Goal: Transaction & Acquisition: Purchase product/service

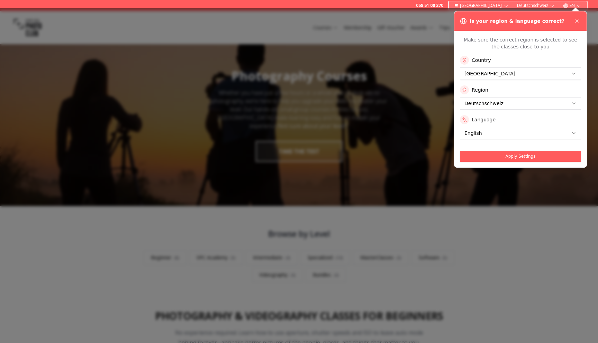
scroll to position [12, 0]
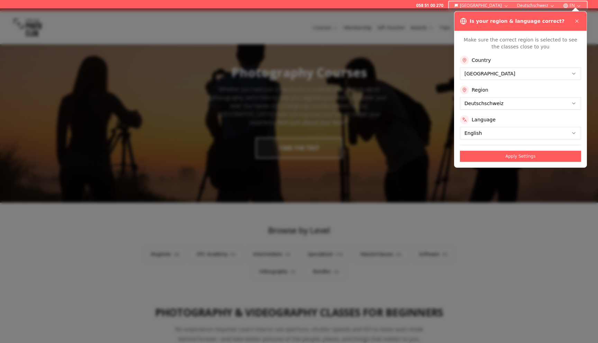
click at [578, 15] on div "Is your region & language correct?" at bounding box center [520, 20] width 132 height 19
click at [578, 27] on div "Is your region & language correct?" at bounding box center [520, 20] width 132 height 19
click at [578, 20] on icon at bounding box center [577, 21] width 3 height 3
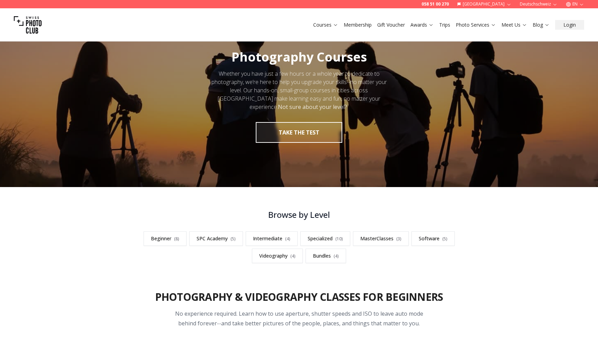
scroll to position [30, 0]
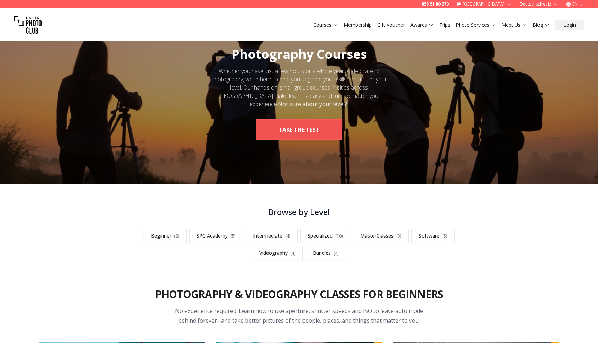
click at [324, 133] on button "take the test" at bounding box center [299, 129] width 87 height 21
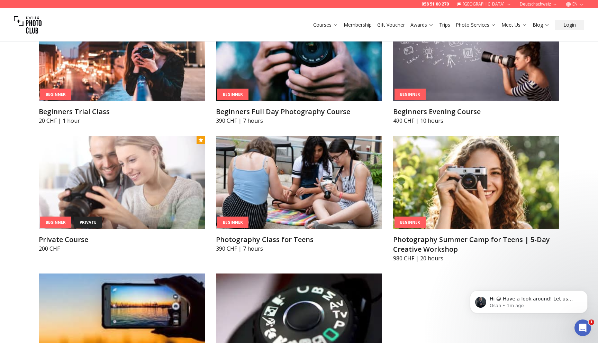
scroll to position [371, 0]
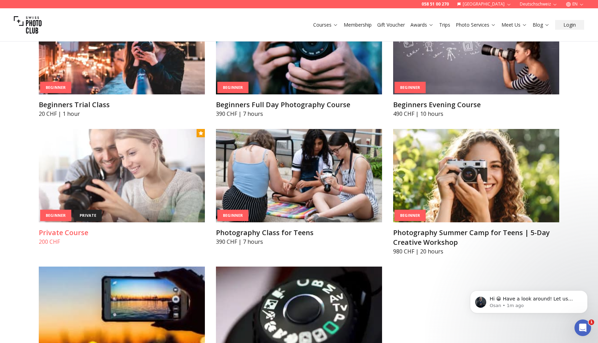
click at [159, 186] on img at bounding box center [122, 175] width 166 height 93
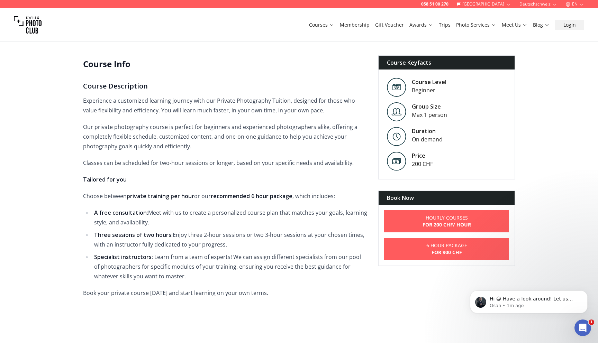
scroll to position [200, 0]
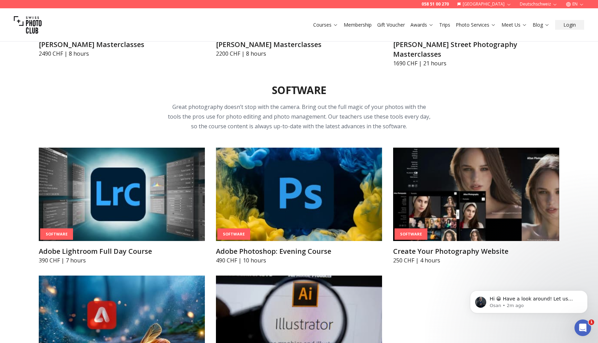
scroll to position [2188, 0]
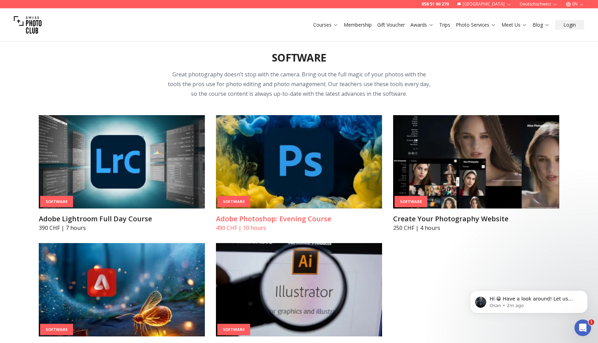
click at [297, 178] on img at bounding box center [299, 161] width 166 height 93
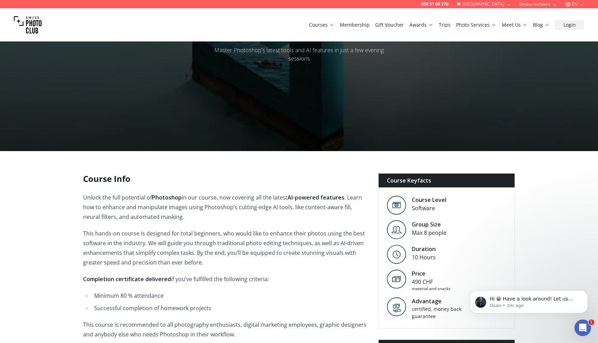
scroll to position [138, 0]
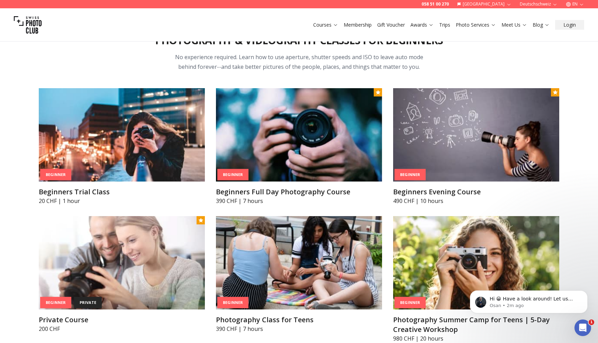
scroll to position [283, 0]
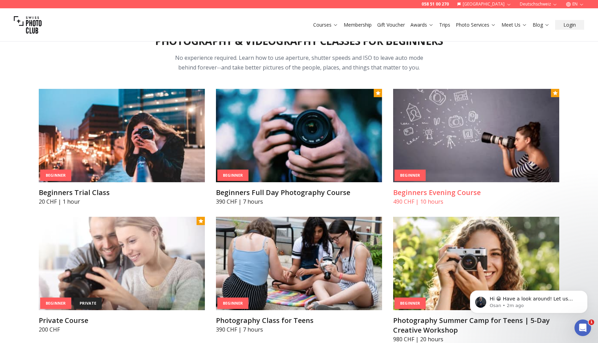
click at [417, 136] on img at bounding box center [476, 135] width 166 height 93
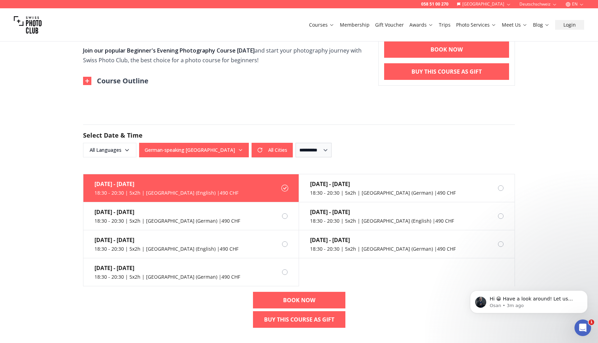
scroll to position [366, 0]
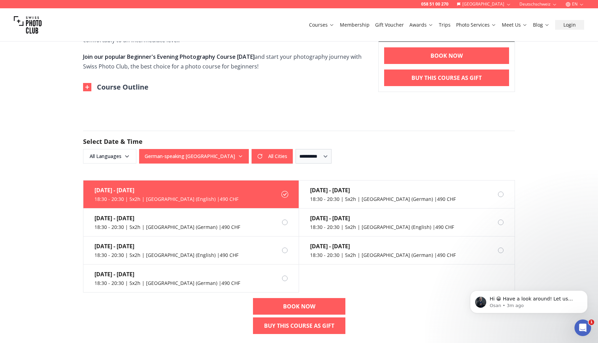
click at [112, 89] on button "Course Outline" at bounding box center [115, 87] width 65 height 10
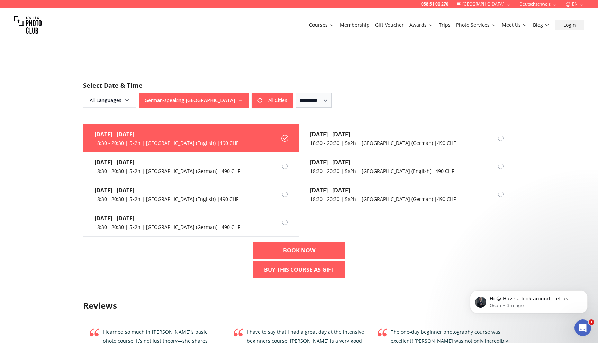
scroll to position [681, 0]
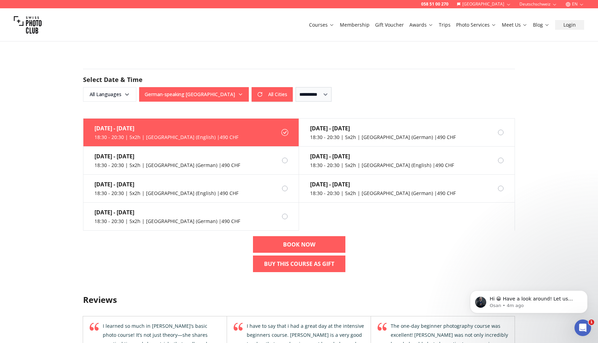
click at [165, 97] on button "German-speaking Switzerland" at bounding box center [194, 94] width 110 height 15
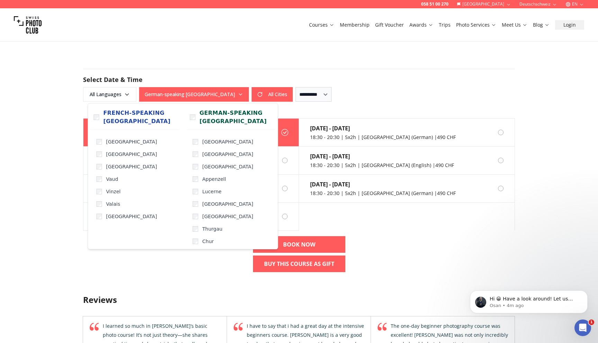
click at [166, 96] on button "German-speaking Switzerland" at bounding box center [194, 94] width 110 height 15
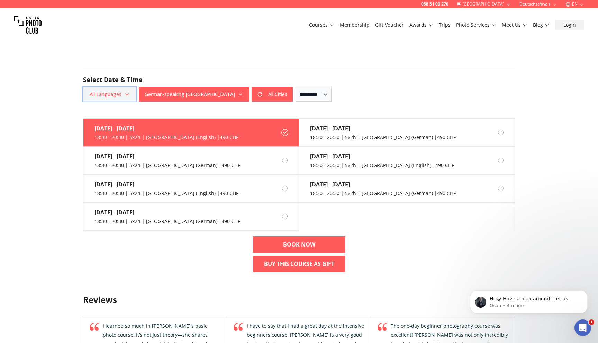
click at [132, 96] on span "All Languages" at bounding box center [109, 94] width 51 height 12
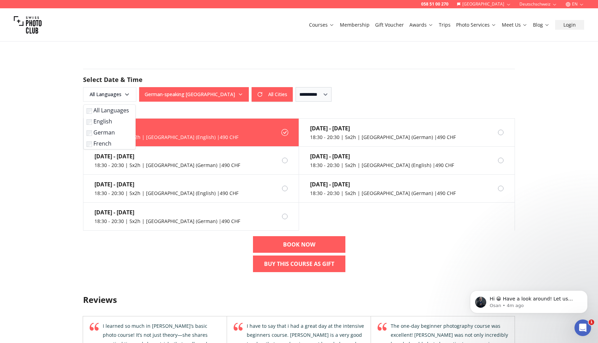
click at [118, 123] on label "English" at bounding box center [108, 121] width 43 height 8
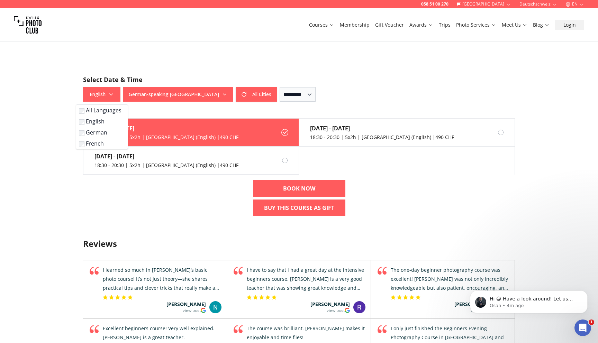
click at [143, 186] on div "Sep 25th - Oct 23rd 18:30 - 20:30 | 5x2h | Zurich (English) | 490 CHF Oct 28th …" at bounding box center [299, 169] width 443 height 103
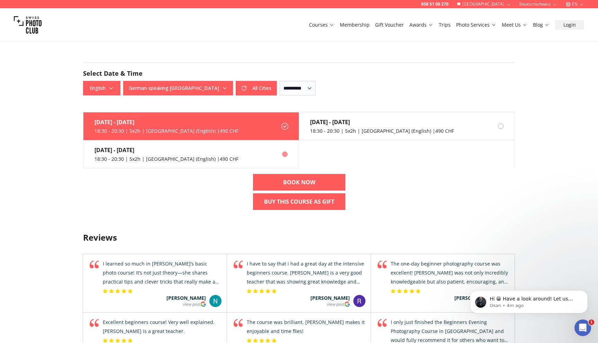
scroll to position [682, 0]
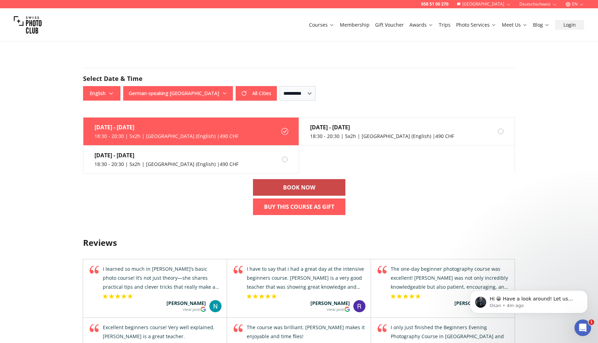
click at [271, 188] on link "BOOK NOW" at bounding box center [299, 187] width 92 height 17
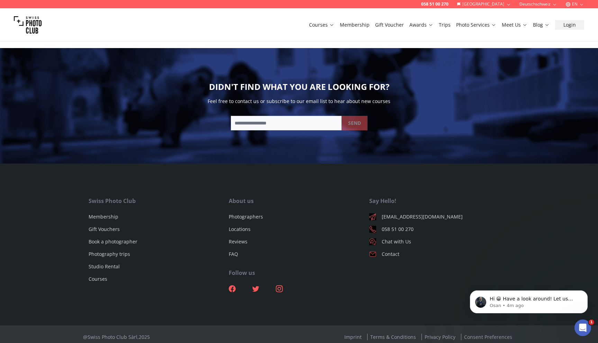
scroll to position [958, 0]
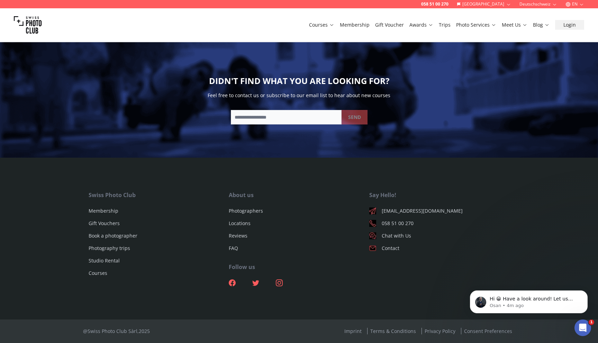
click at [234, 253] on ul "Photographers Locations Reviews FAQ" at bounding box center [299, 229] width 140 height 55
click at [234, 252] on ul "Photographers Locations Reviews FAQ" at bounding box center [299, 229] width 140 height 55
click at [234, 251] on link "FAQ" at bounding box center [233, 248] width 9 height 7
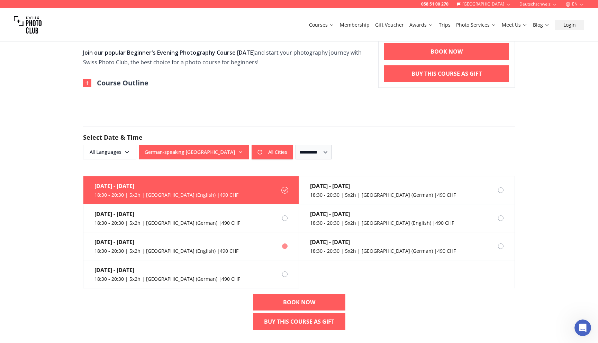
scroll to position [371, 0]
click at [282, 299] on link "BOOK NOW" at bounding box center [299, 302] width 92 height 17
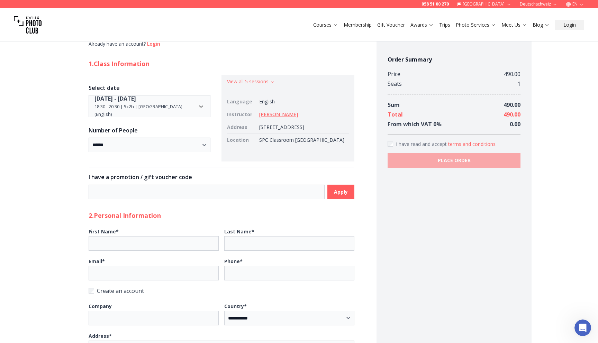
scroll to position [53, 0]
click at [289, 113] on link "Fabiana Nunes" at bounding box center [278, 113] width 39 height 7
drag, startPoint x: 306, startPoint y: 134, endPoint x: 248, endPoint y: 128, distance: 58.1
click at [248, 128] on tr "Address Weinbergstrasse 135, Zürich, Switzerland" at bounding box center [288, 126] width 122 height 13
click at [279, 133] on td "Weinbergstrasse 135, Zürich, Switzerland" at bounding box center [302, 126] width 92 height 13
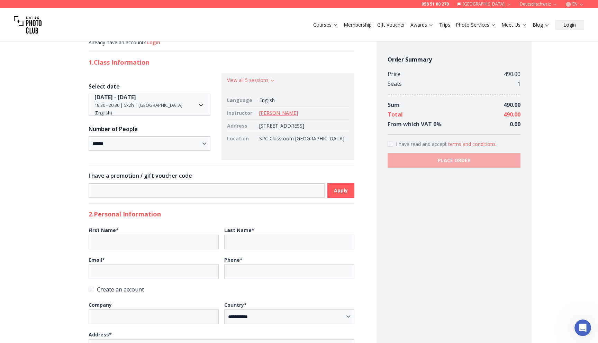
drag, startPoint x: 290, startPoint y: 134, endPoint x: 255, endPoint y: 130, distance: 35.5
click at [255, 130] on tr "Address Weinbergstrasse 135, Zürich, Switzerland" at bounding box center [288, 126] width 122 height 13
copy tr "Weinbergstrasse 135, Zürich, Switzerland"
click at [204, 160] on div "**********" at bounding box center [150, 116] width 122 height 87
click at [198, 152] on div "**********" at bounding box center [150, 116] width 122 height 87
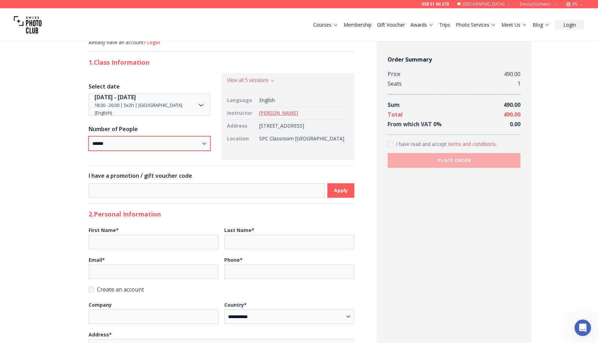
click at [198, 148] on select "* **** * ***** * ***** * *****" at bounding box center [150, 143] width 122 height 15
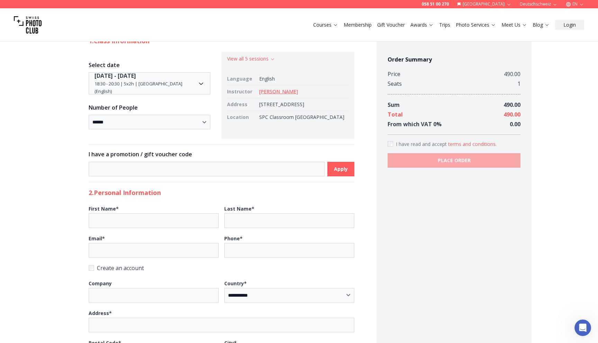
click at [237, 184] on div "**********" at bounding box center [221, 223] width 310 height 528
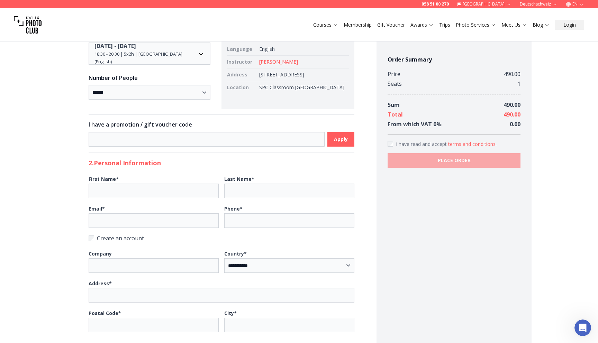
scroll to position [106, 0]
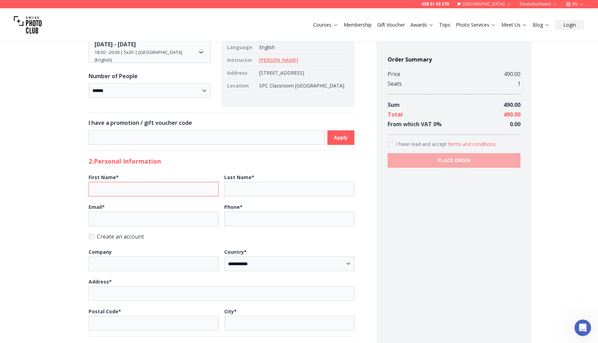
click at [176, 192] on input "First Name *" at bounding box center [154, 189] width 130 height 15
type input "*****"
type input "*********"
type input "**********"
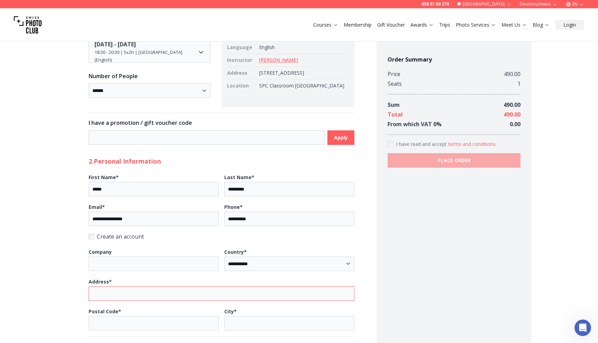
type input "**********"
type input "****"
type input "******"
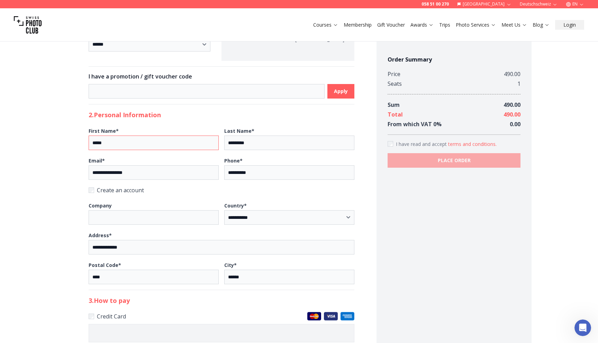
scroll to position [156, 0]
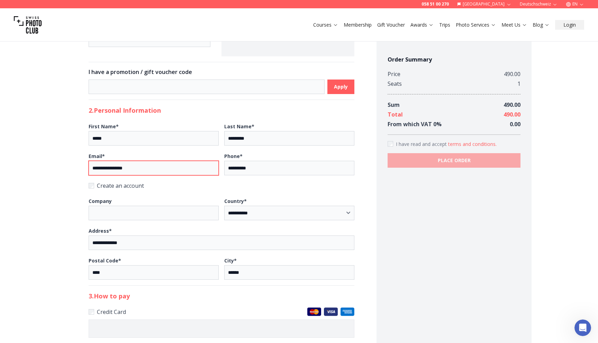
click at [115, 175] on input "**********" at bounding box center [154, 168] width 130 height 15
click at [137, 175] on input "**********" at bounding box center [154, 168] width 130 height 15
type input "**********"
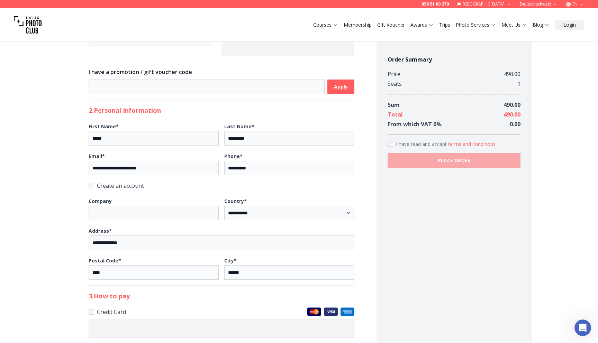
click at [143, 191] on label "Create an account" at bounding box center [222, 186] width 266 height 10
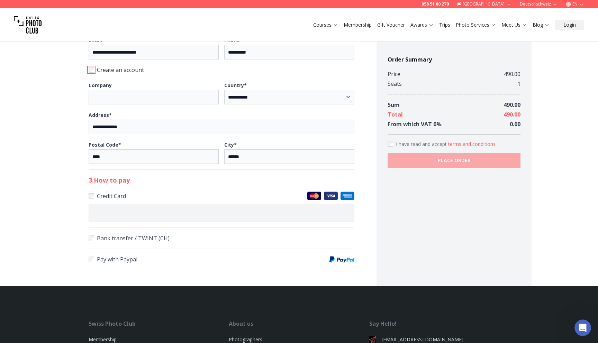
scroll to position [277, 0]
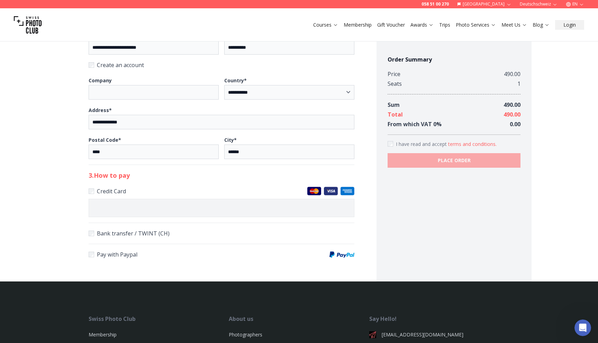
click at [161, 231] on fieldset "Credit Card Bank transfer / TWINT (CH) Pay with Paypal" at bounding box center [222, 223] width 266 height 73
click at [153, 238] on label "Bank transfer / TWINT (CH)" at bounding box center [222, 234] width 266 height 10
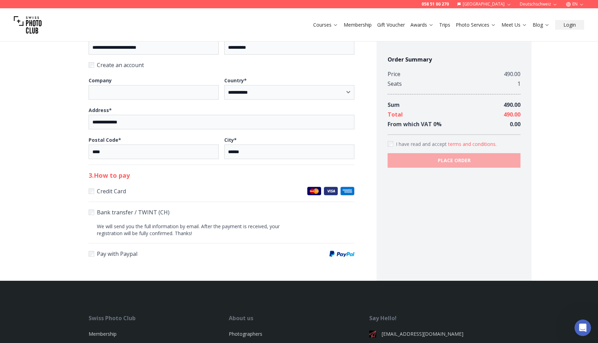
click at [146, 195] on label "Credit Card" at bounding box center [222, 192] width 266 height 10
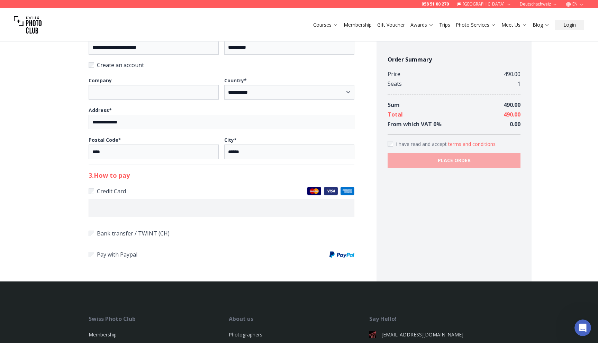
click at [149, 238] on label "Bank transfer / TWINT (CH)" at bounding box center [222, 234] width 266 height 10
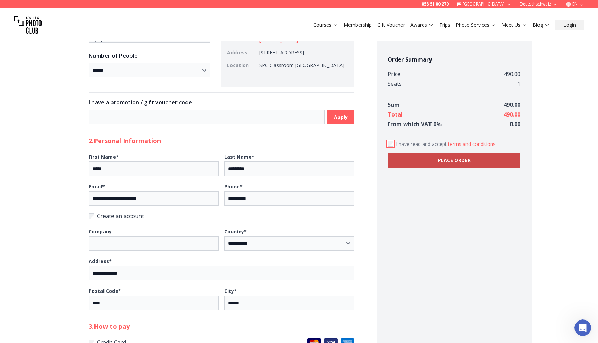
scroll to position [0, 0]
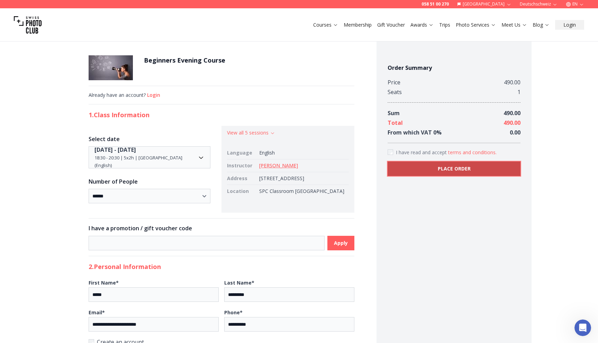
click at [410, 173] on button "PLACE ORDER" at bounding box center [454, 169] width 133 height 15
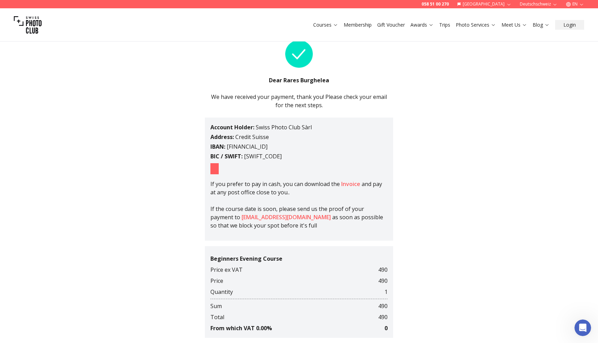
scroll to position [39, 0]
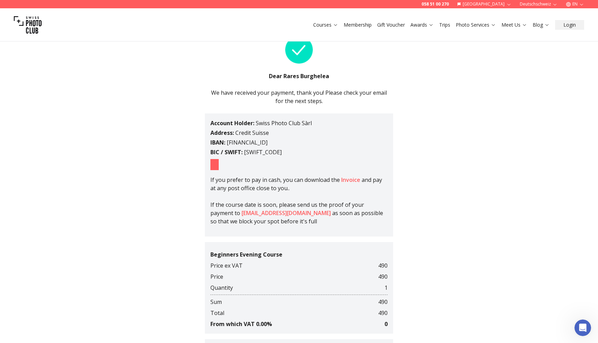
click at [219, 165] on div "Account Holder : Swiss Photo Club Sàrl Address : Credit Suisse IBAN : CH7704835…" at bounding box center [299, 175] width 188 height 123
click at [216, 165] on button at bounding box center [214, 164] width 8 height 11
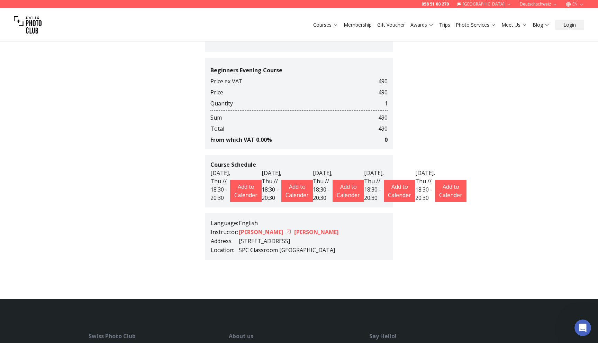
scroll to position [208, 0]
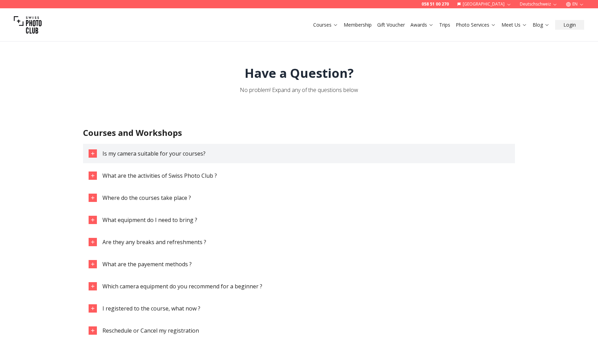
click at [194, 155] on span "Is my camera suitable for your courses?" at bounding box center [153, 154] width 103 height 8
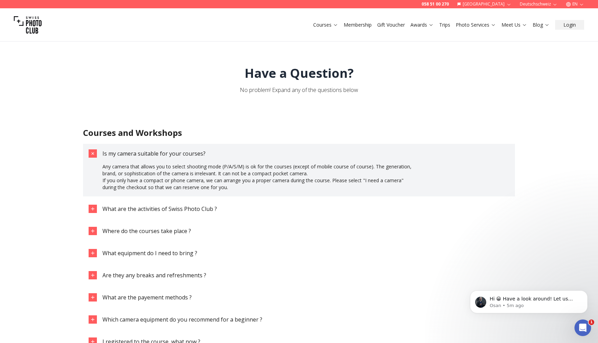
click at [194, 155] on span "Is my camera suitable for your courses?" at bounding box center [153, 154] width 103 height 8
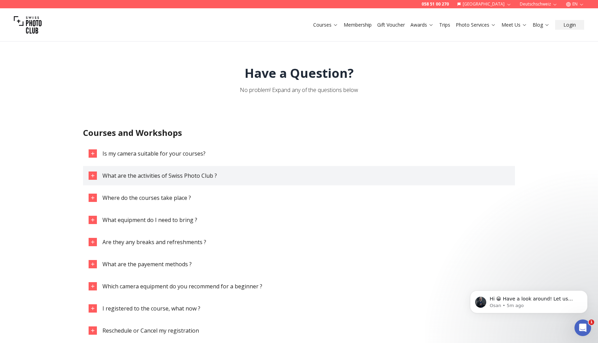
click at [189, 174] on span "What are the activities of Swiss Photo Club ?" at bounding box center [159, 176] width 115 height 8
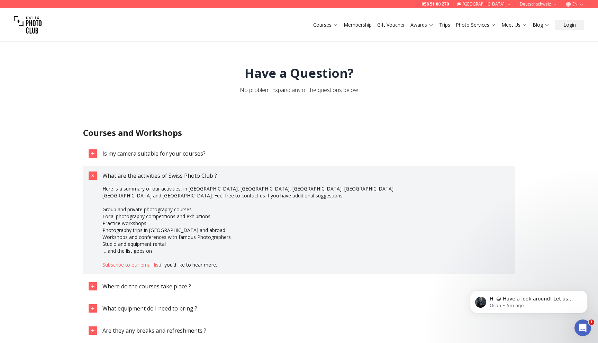
click at [191, 172] on span "What are the activities of Swiss Photo Club ?" at bounding box center [159, 176] width 115 height 8
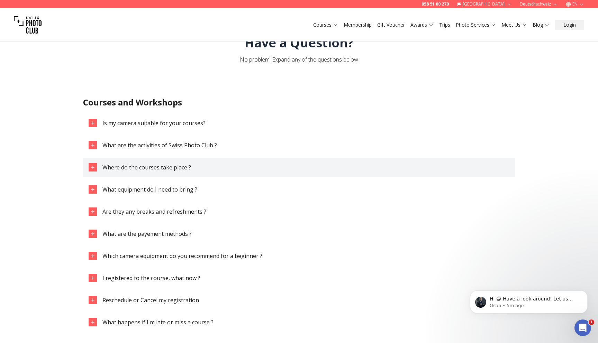
scroll to position [36, 0]
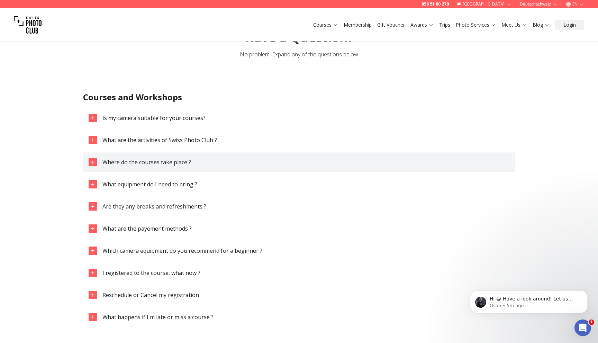
click at [188, 165] on span "Where do the courses take place ?" at bounding box center [146, 163] width 89 height 8
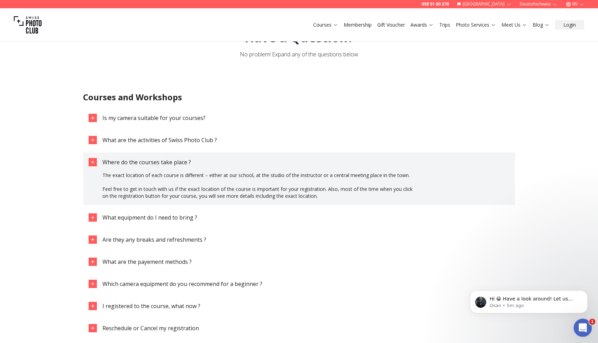
click at [584, 329] on icon "Open Intercom Messenger" at bounding box center [581, 327] width 11 height 11
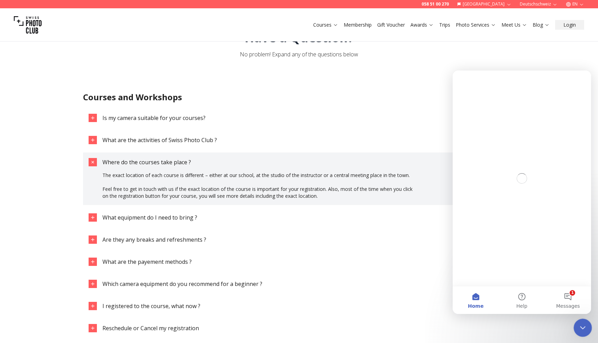
scroll to position [0, 0]
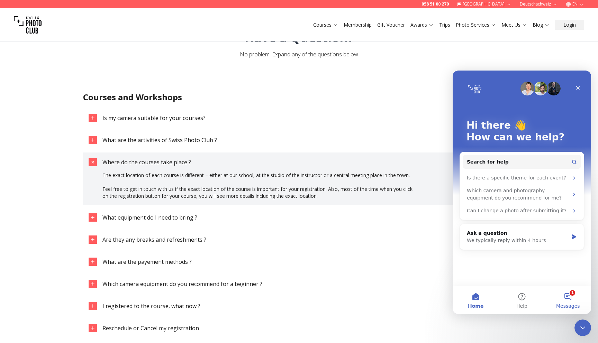
click at [564, 287] on button "1 Messages" at bounding box center [568, 301] width 46 height 28
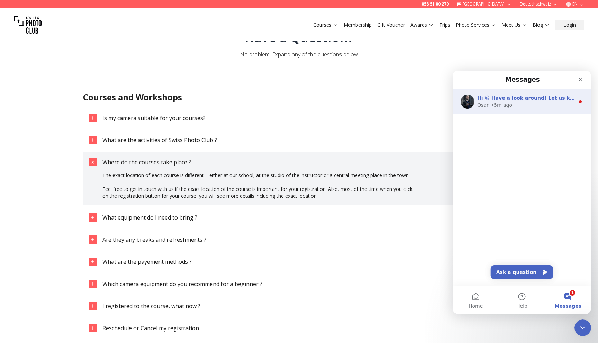
click at [536, 102] on div "Osan • 5m ago" at bounding box center [526, 105] width 98 height 7
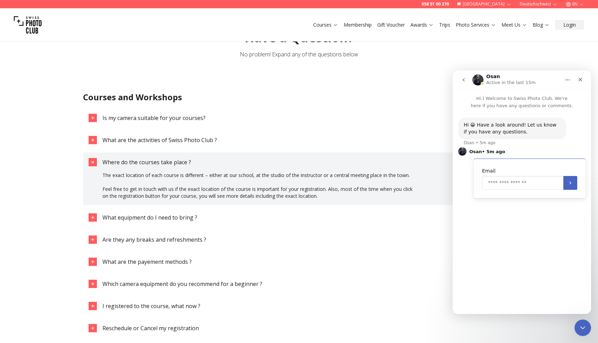
click at [508, 182] on input "Enter your email" at bounding box center [522, 183] width 81 height 14
click at [464, 84] on button "go back" at bounding box center [463, 79] width 13 height 13
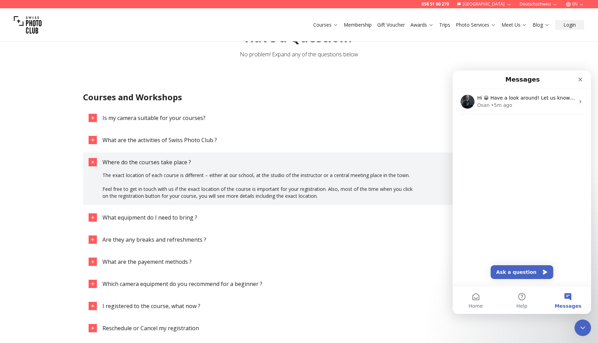
click at [404, 94] on h2 "Courses and Workshops" at bounding box center [299, 97] width 432 height 11
click at [517, 263] on div "Hi 😀 Have a look around! Let us know if you have any questions. [GEOGRAPHIC_DAT…" at bounding box center [522, 187] width 138 height 197
click at [516, 268] on button "Ask a question" at bounding box center [522, 272] width 63 height 14
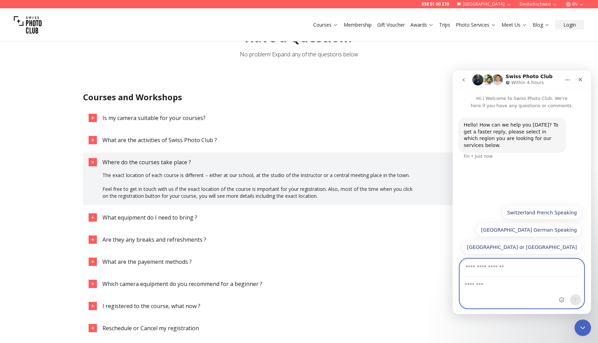
click at [517, 288] on textarea "Message…" at bounding box center [522, 283] width 124 height 12
click at [581, 84] on div "Close" at bounding box center [580, 79] width 12 height 12
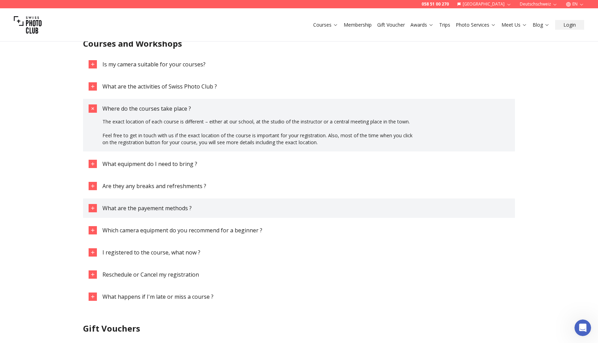
scroll to position [100, 0]
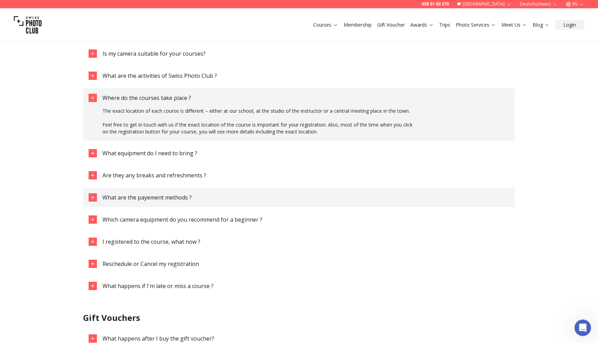
click at [253, 193] on button "What are the payement methods ?" at bounding box center [299, 197] width 432 height 19
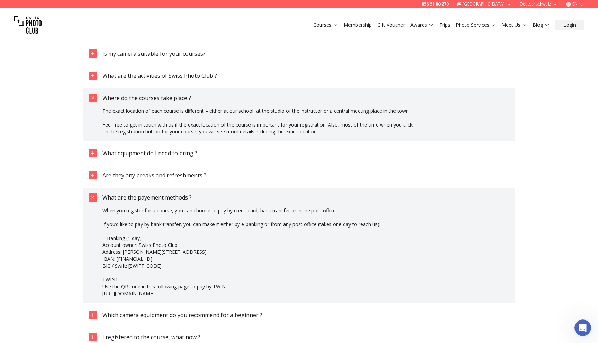
click at [253, 193] on button "What are the payement methods ?" at bounding box center [299, 197] width 432 height 19
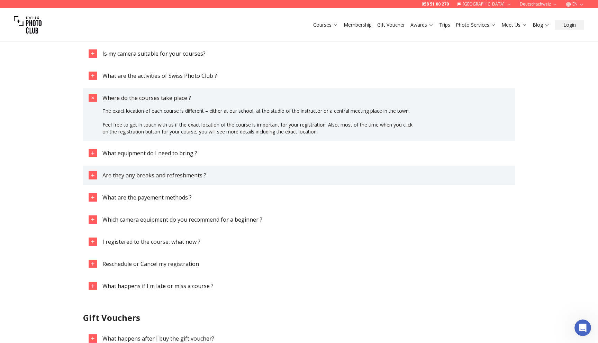
click at [252, 173] on button "Are they any breaks and refreshments ?" at bounding box center [299, 175] width 432 height 19
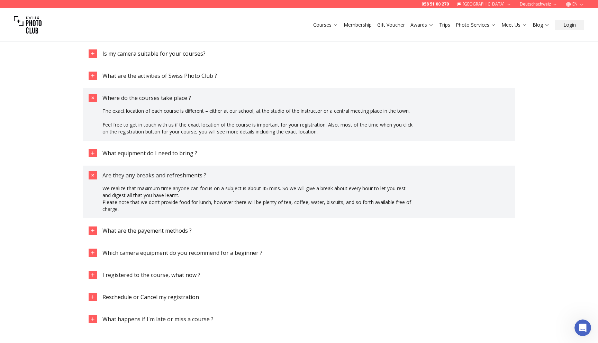
click at [251, 174] on button "Are they any breaks and refreshments ?" at bounding box center [299, 175] width 432 height 19
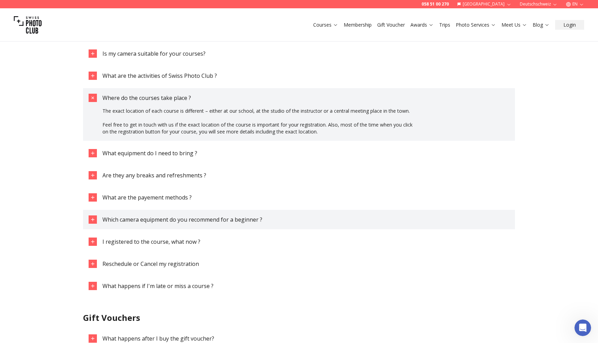
click at [224, 223] on span "Which camera equipment do you recommend for a beginner ?" at bounding box center [182, 220] width 160 height 8
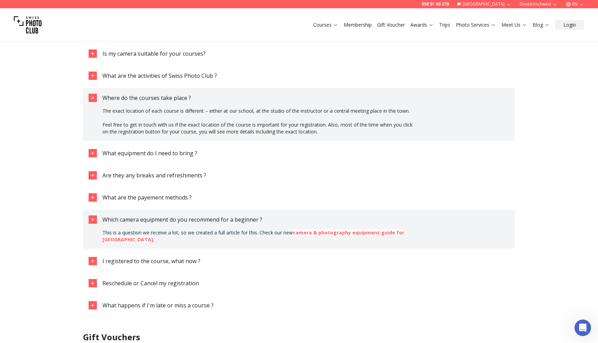
click at [305, 233] on strong "camera & photography equipment guide for [GEOGRAPHIC_DATA]" at bounding box center [253, 235] width 302 height 13
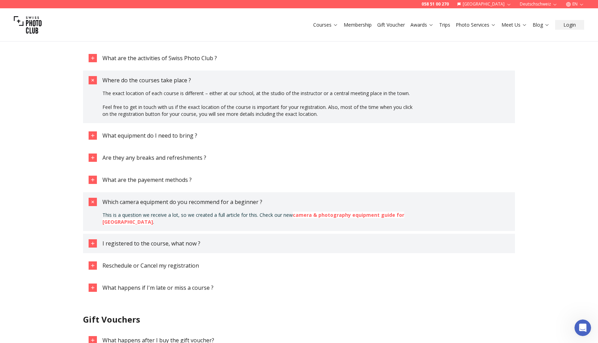
click at [230, 241] on button "I registered to the course, what now ?" at bounding box center [299, 243] width 432 height 19
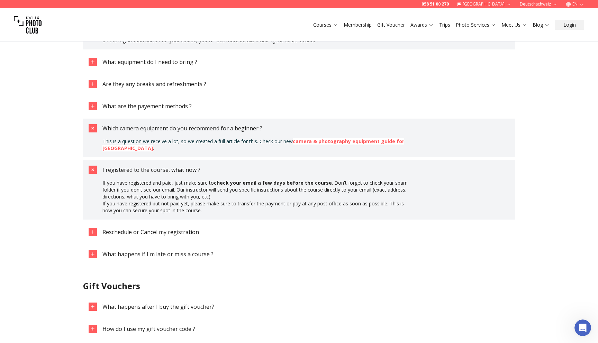
scroll to position [192, 0]
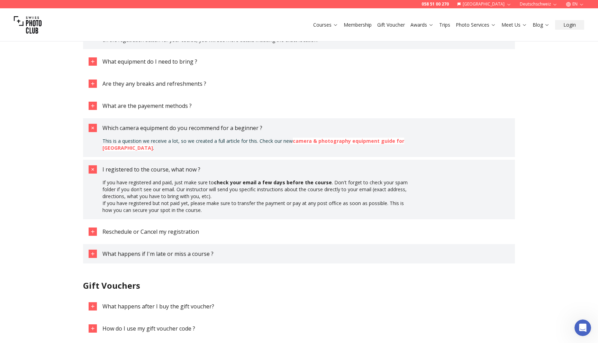
click at [231, 250] on button "What happens if I'm late or miss a course ?" at bounding box center [299, 253] width 432 height 19
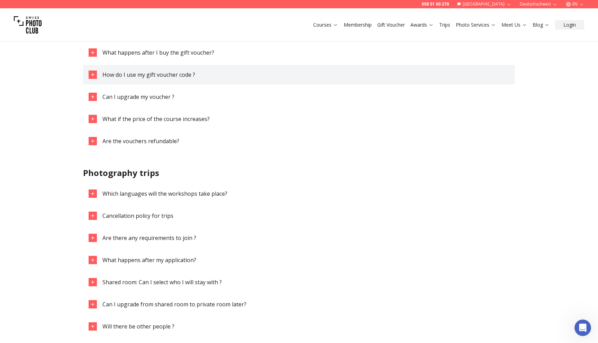
scroll to position [515, 0]
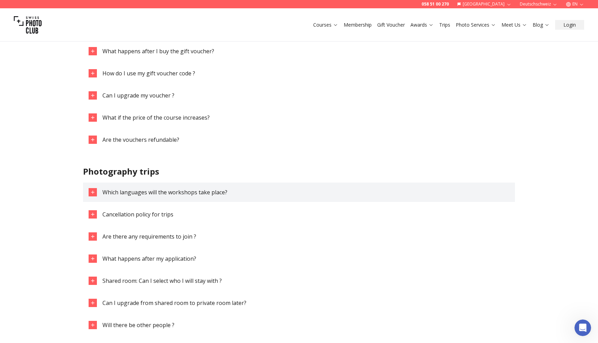
click at [239, 195] on button "Which languages will the workshops take place?" at bounding box center [299, 192] width 432 height 19
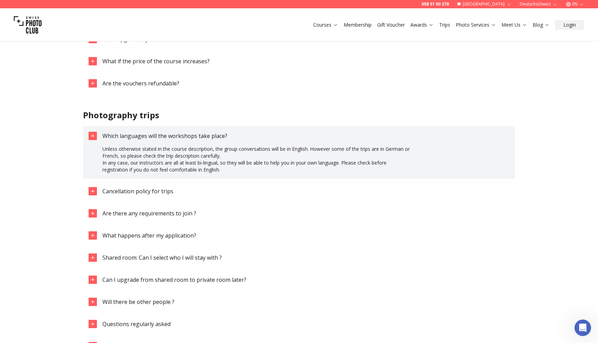
scroll to position [582, 0]
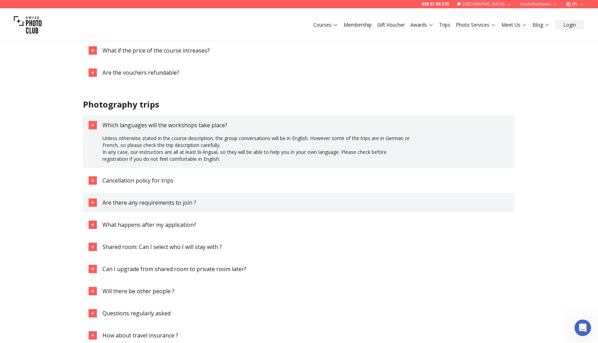
click at [230, 203] on button "Are there any requirements to join ?" at bounding box center [299, 202] width 432 height 19
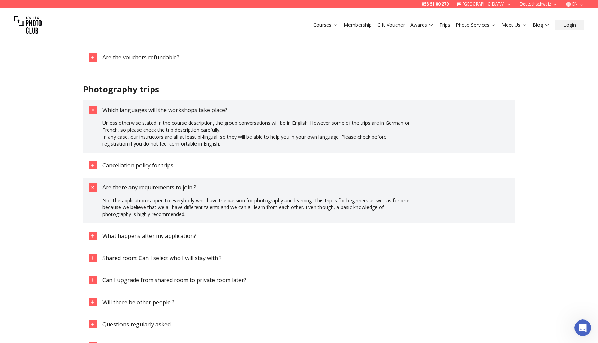
scroll to position [600, 0]
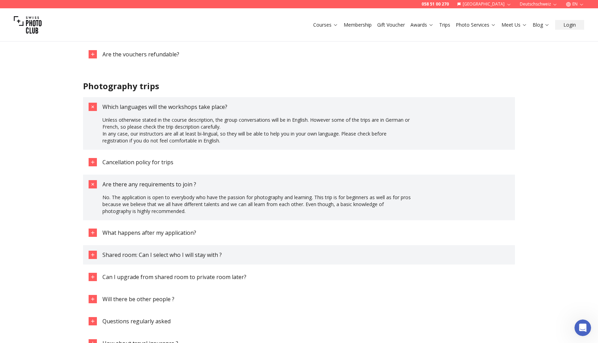
click at [241, 256] on button "Shared room: Can I select who I will stay with ?" at bounding box center [299, 254] width 432 height 19
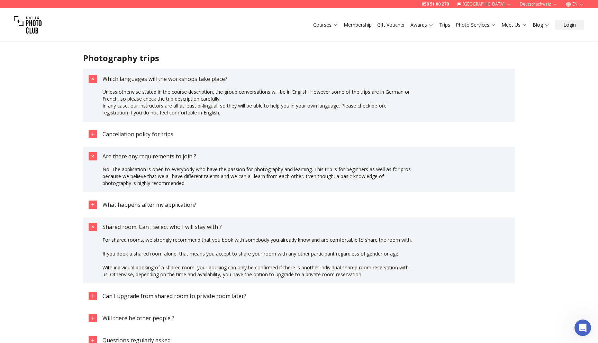
scroll to position [637, 0]
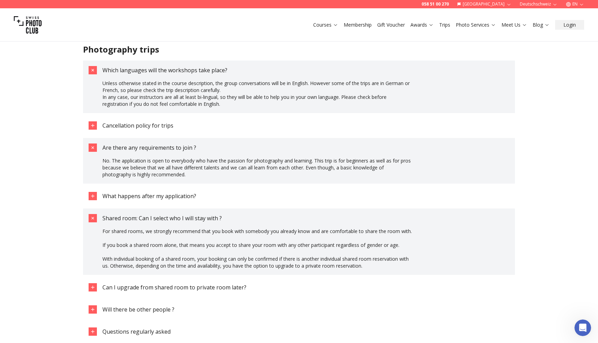
click at [254, 220] on button "Shared room: Can I select who I will stay with ?" at bounding box center [299, 218] width 432 height 19
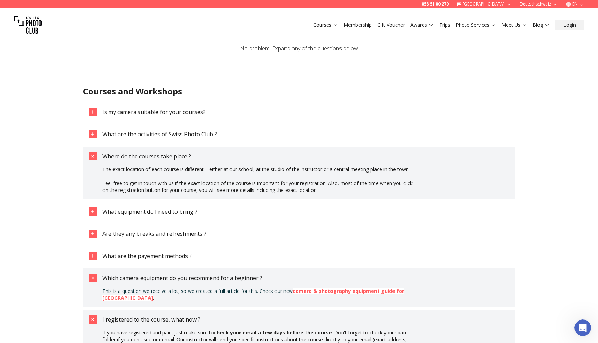
scroll to position [0, 0]
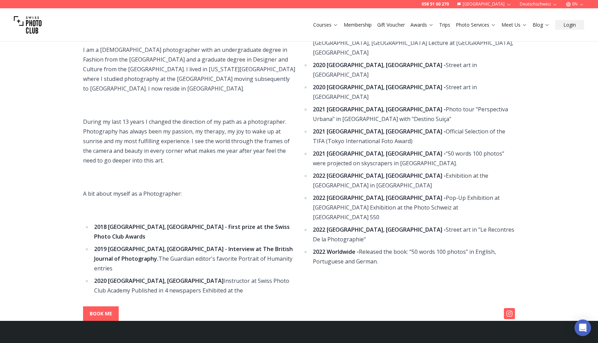
scroll to position [203, 0]
